Goal: Task Accomplishment & Management: Use online tool/utility

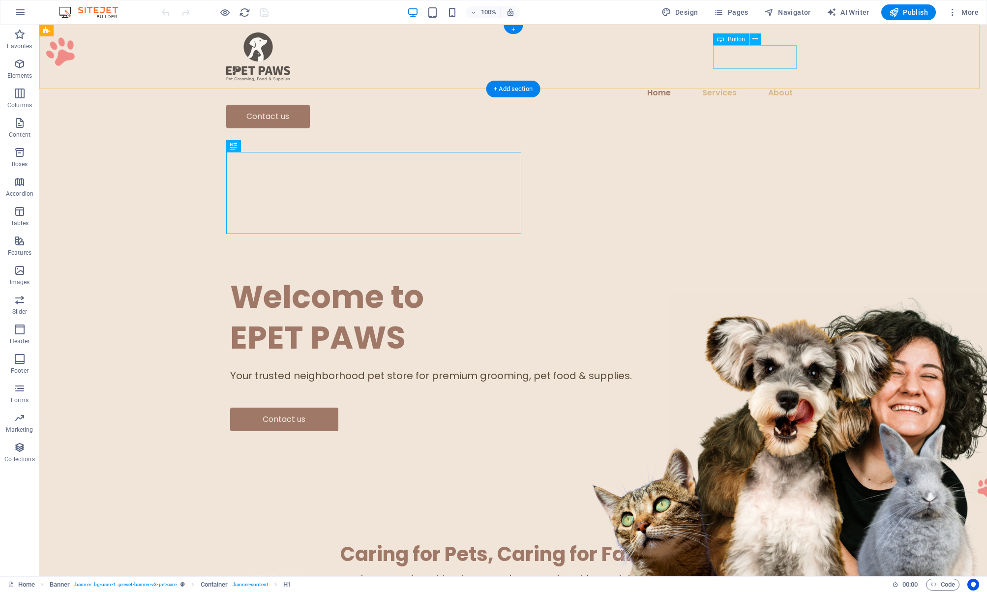
click at [736, 105] on div "Contact us" at bounding box center [513, 117] width 574 height 24
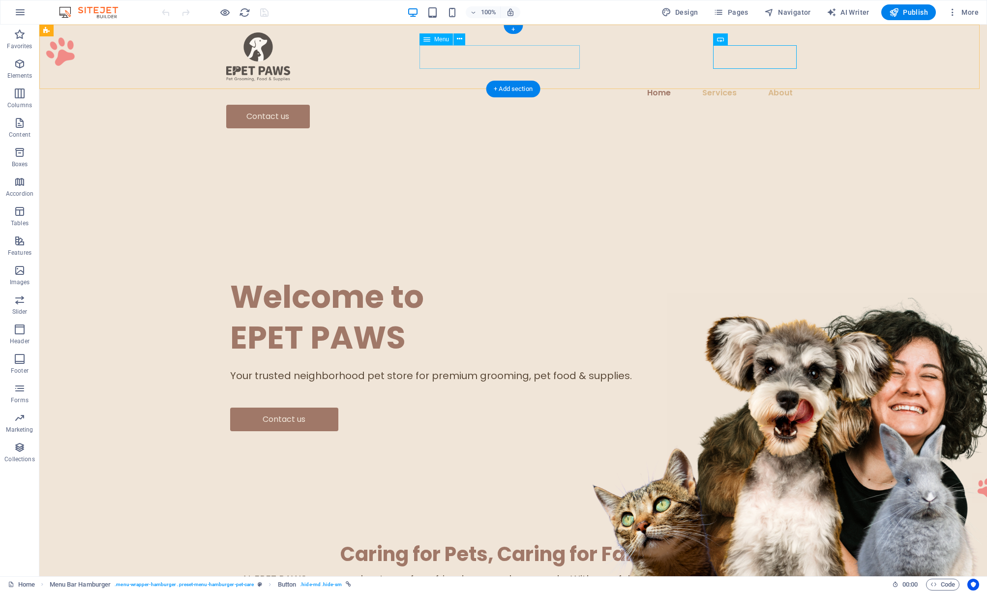
click at [558, 81] on nav "Home Services About" at bounding box center [513, 93] width 574 height 24
click at [23, 9] on icon "button" at bounding box center [20, 12] width 12 height 12
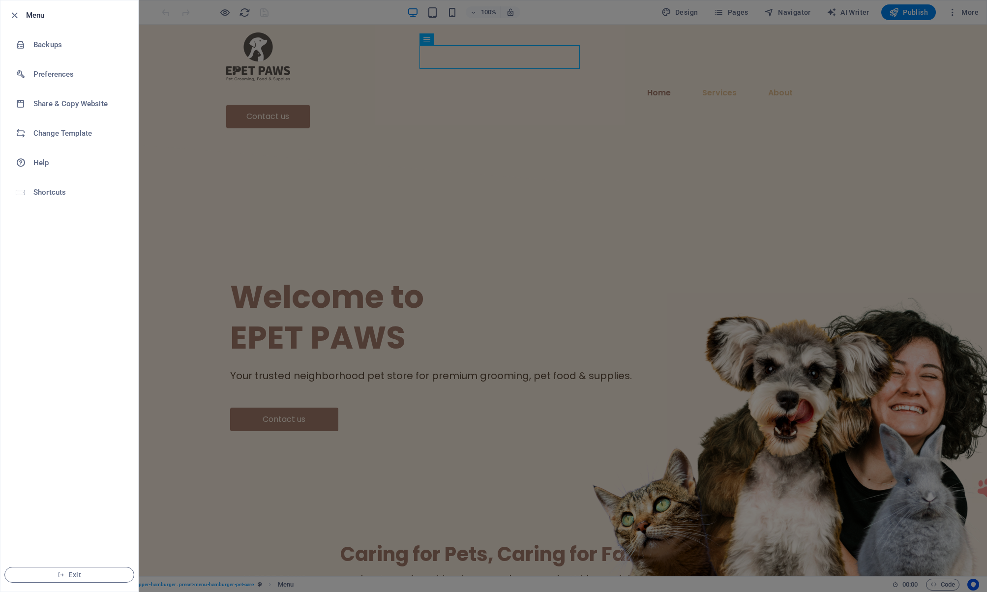
click at [425, 114] on div at bounding box center [493, 296] width 987 height 592
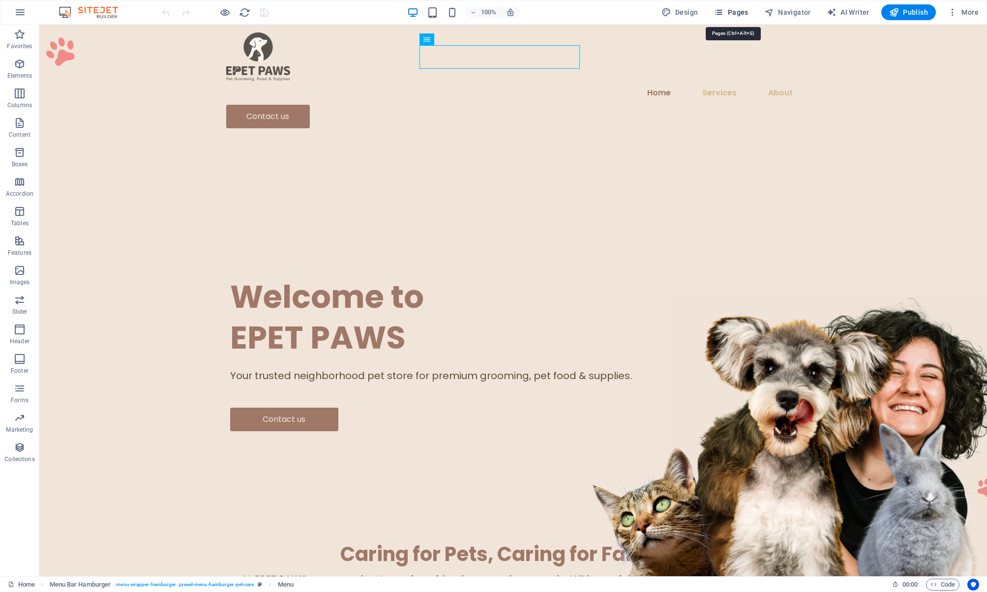
click at [732, 14] on span "Pages" at bounding box center [731, 12] width 34 height 10
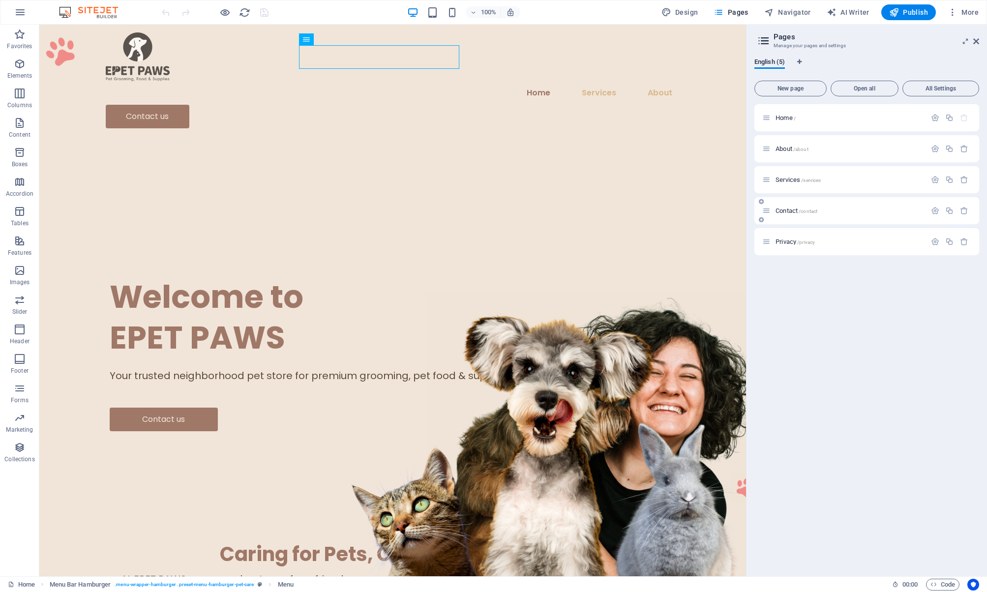
click at [794, 206] on div "Contact /contact" at bounding box center [844, 210] width 164 height 11
click at [787, 210] on span "Contact /contact" at bounding box center [797, 210] width 42 height 7
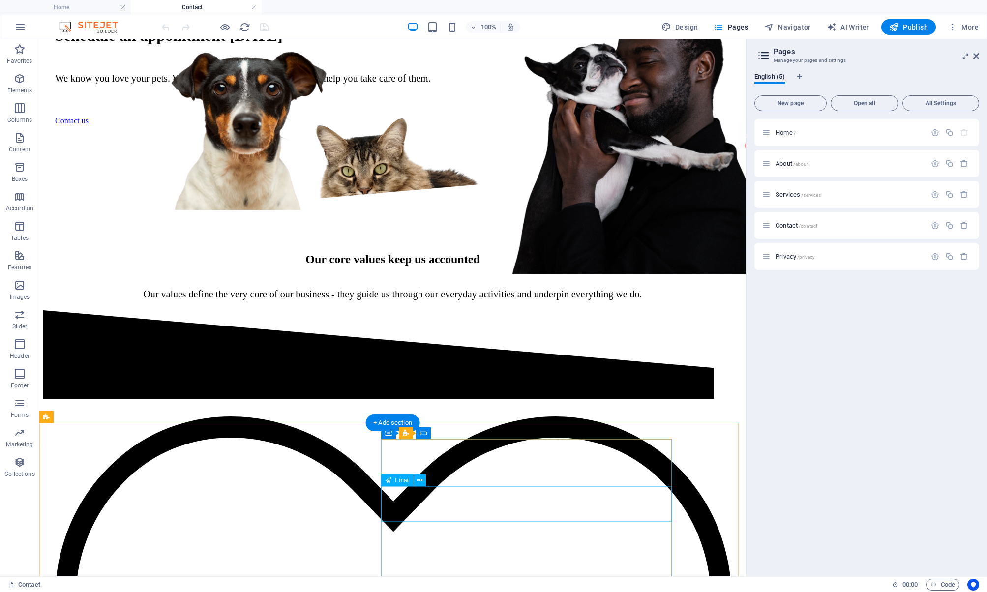
scroll to position [335, 0]
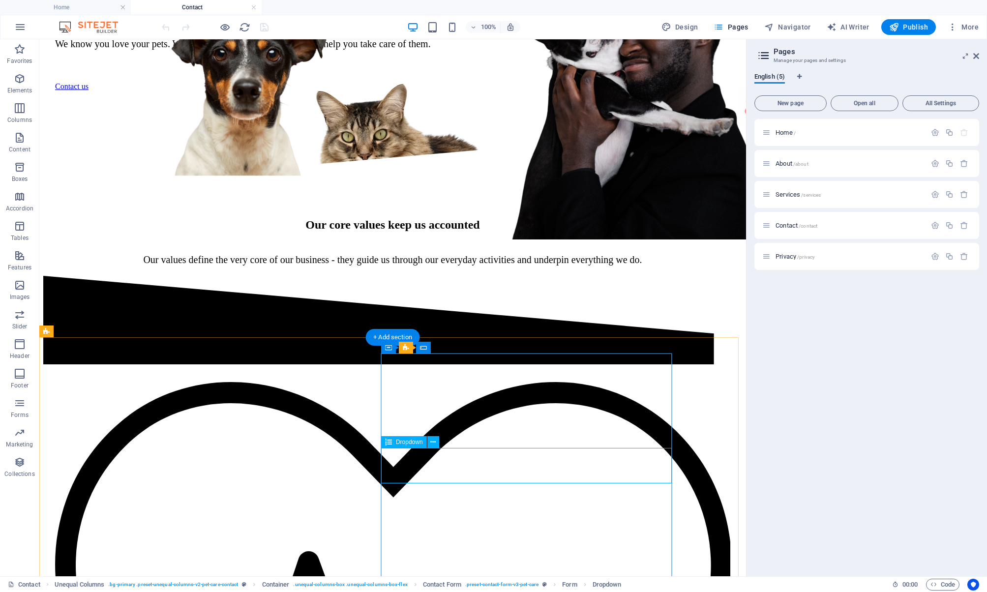
scroll to position [437, 0]
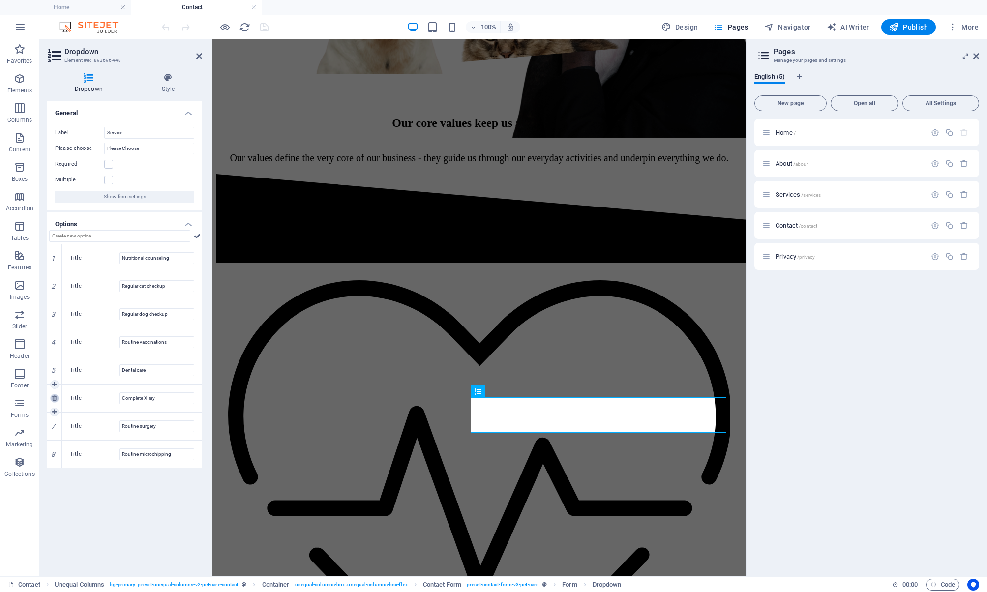
click at [56, 399] on icon at bounding box center [54, 398] width 4 height 6
type input "Routine surgery"
type input "Routine microchipping"
click at [56, 399] on icon at bounding box center [54, 398] width 4 height 6
type input "Routine microchipping"
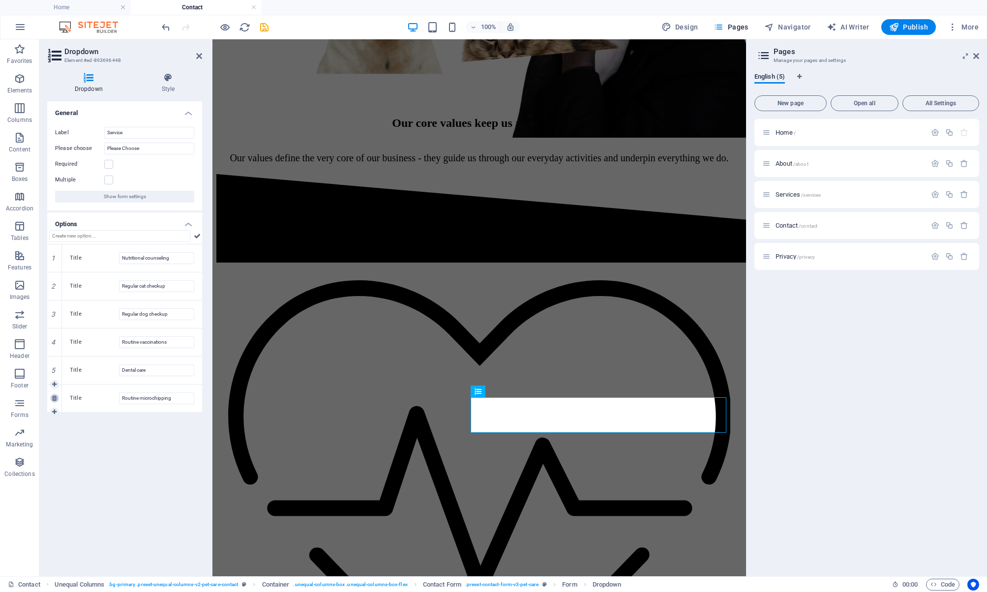
click at [56, 399] on icon at bounding box center [54, 398] width 4 height 6
click at [55, 371] on icon at bounding box center [54, 370] width 4 height 6
click at [58, 342] on link at bounding box center [54, 342] width 9 height 9
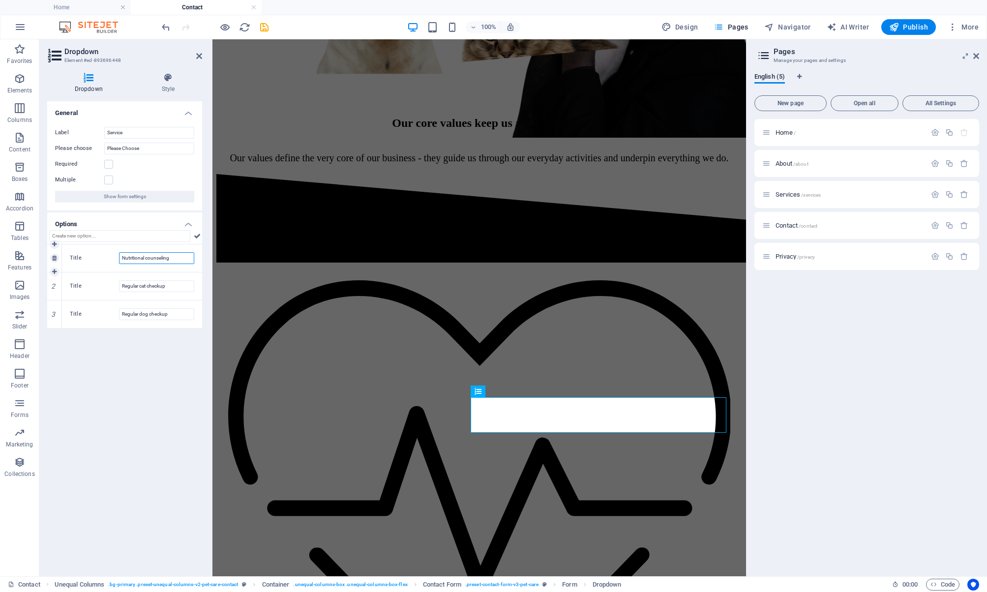
click at [161, 257] on input "Nutritional counseling" at bounding box center [156, 258] width 75 height 12
drag, startPoint x: 178, startPoint y: 257, endPoint x: 106, endPoint y: 257, distance: 71.8
click at [106, 257] on div "Title Nutritional counseling" at bounding box center [132, 258] width 124 height 12
type input "General Inquiry"
type input "Grooming"
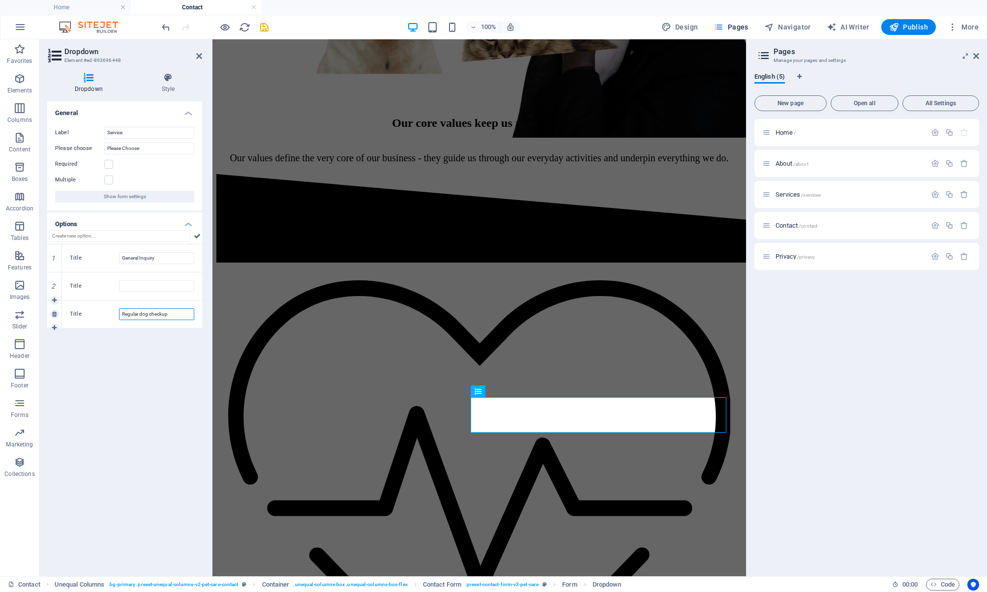
click at [161, 314] on input "Regular dog checkup" at bounding box center [156, 314] width 75 height 12
paste input "Grooming"
type input "Grooming"
click at [170, 288] on input "Title" at bounding box center [156, 286] width 75 height 12
type input "D"
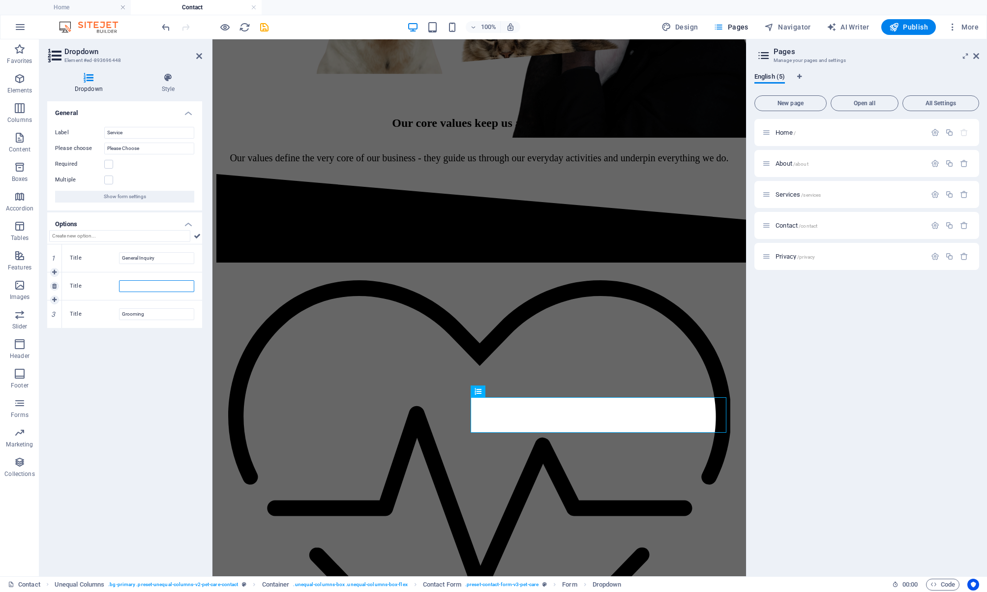
type input "A"
type input "Afersale"
click at [134, 352] on div "General Label Service Please choose Please Choose Required Multiple Show form s…" at bounding box center [124, 334] width 155 height 467
click at [198, 52] on icon at bounding box center [199, 56] width 6 height 8
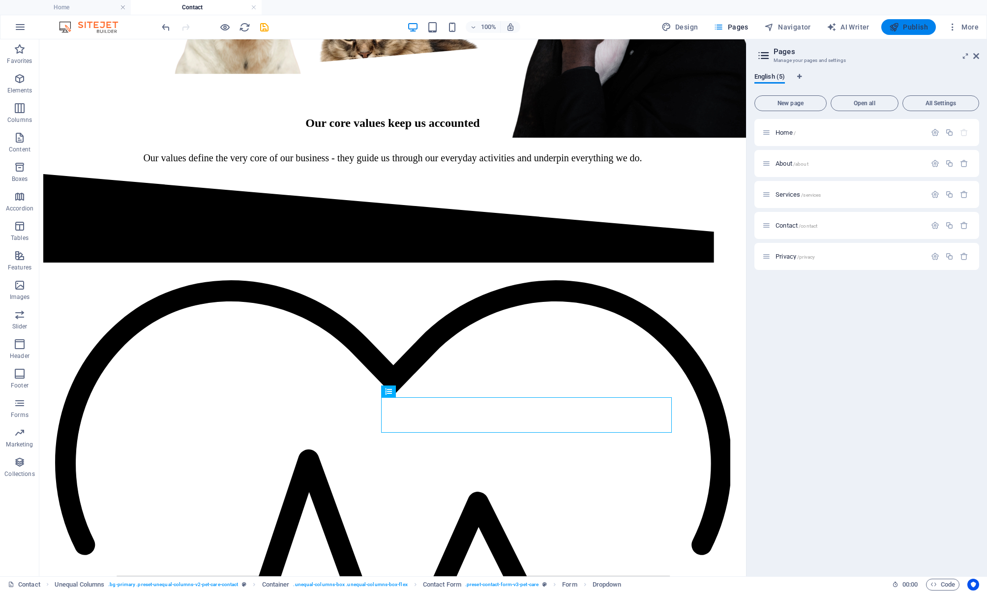
click at [921, 22] on span "Publish" at bounding box center [908, 27] width 39 height 10
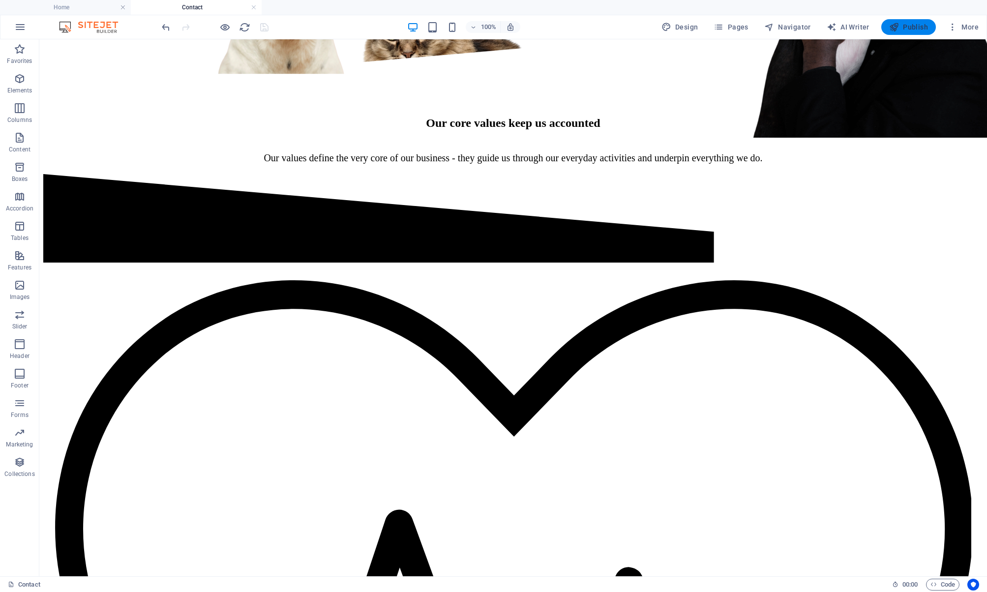
click at [915, 24] on span "Publish" at bounding box center [908, 27] width 39 height 10
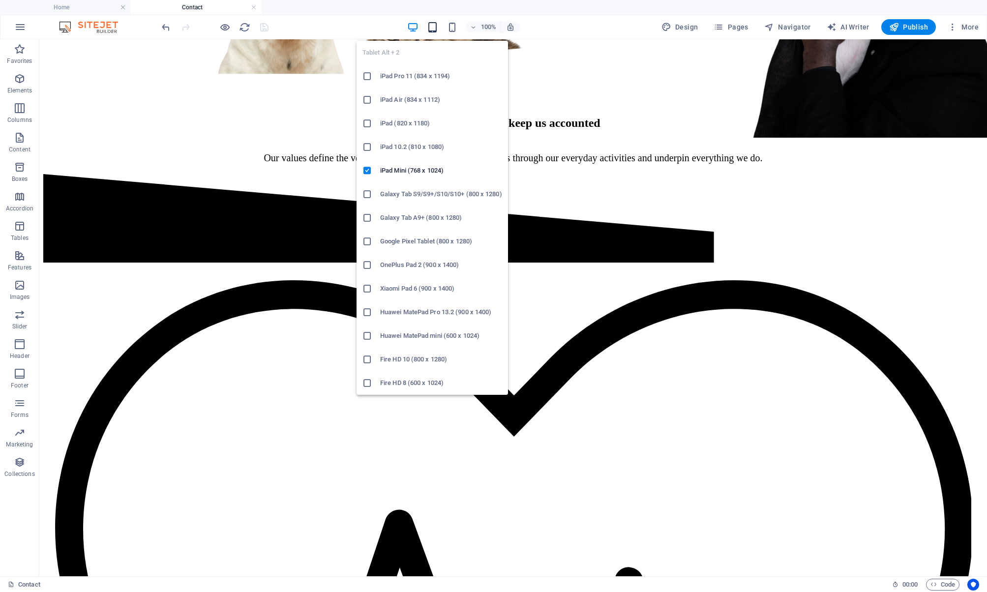
click at [435, 25] on icon "button" at bounding box center [432, 27] width 11 height 11
